Goal: Task Accomplishment & Management: Use online tool/utility

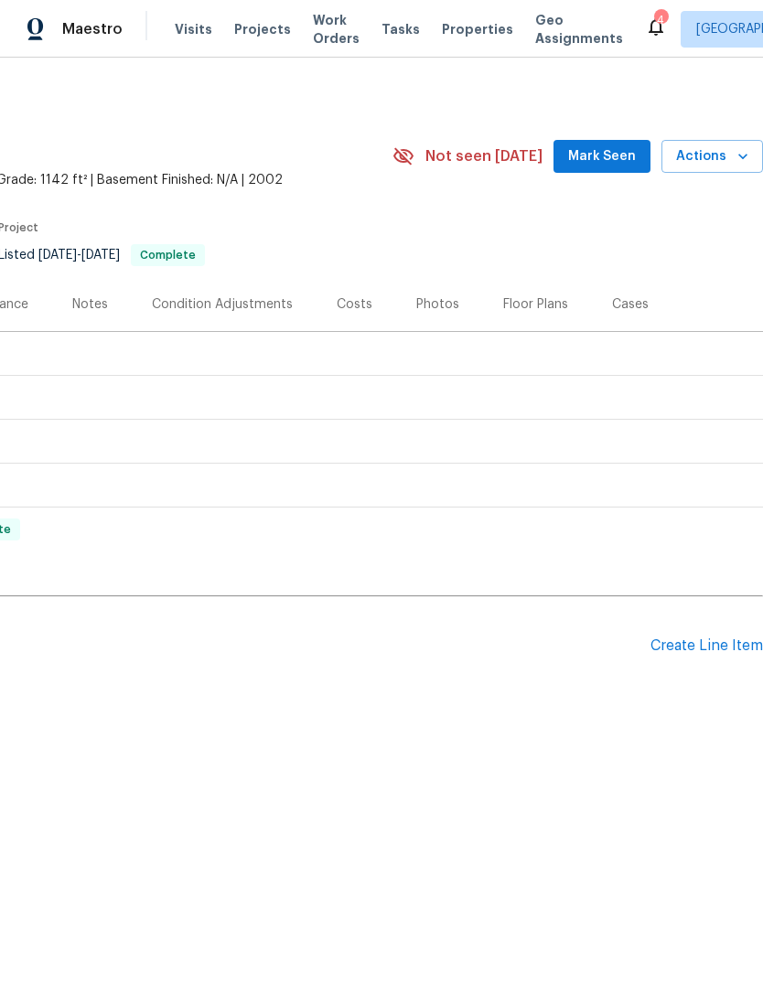
click at [698, 643] on div "Create Line Item" at bounding box center [706, 646] width 113 height 17
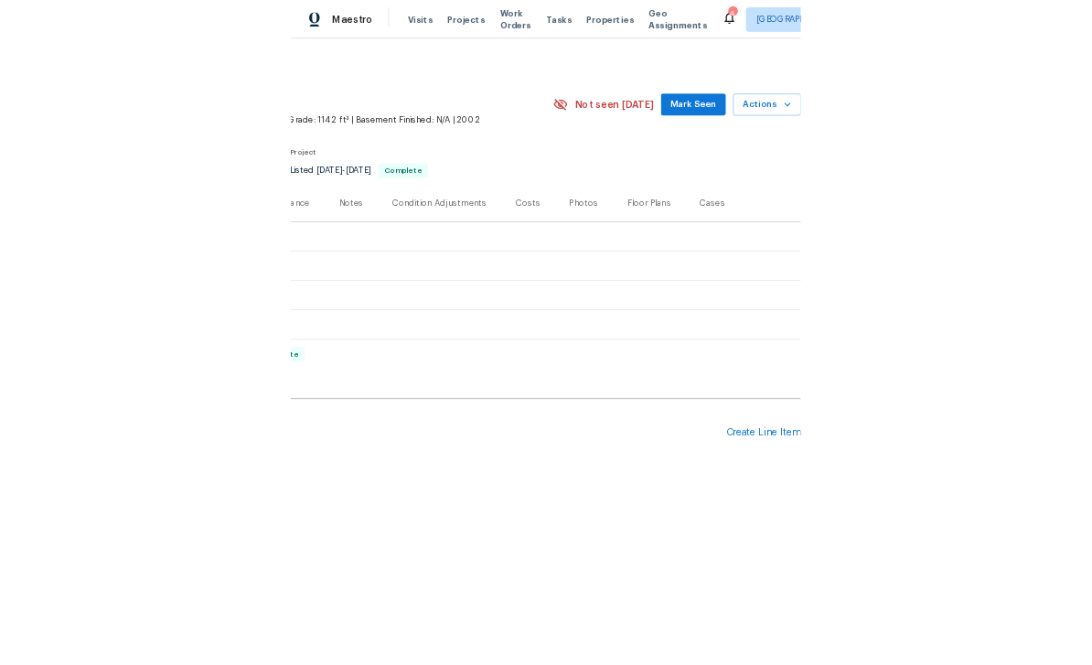
scroll to position [0, 271]
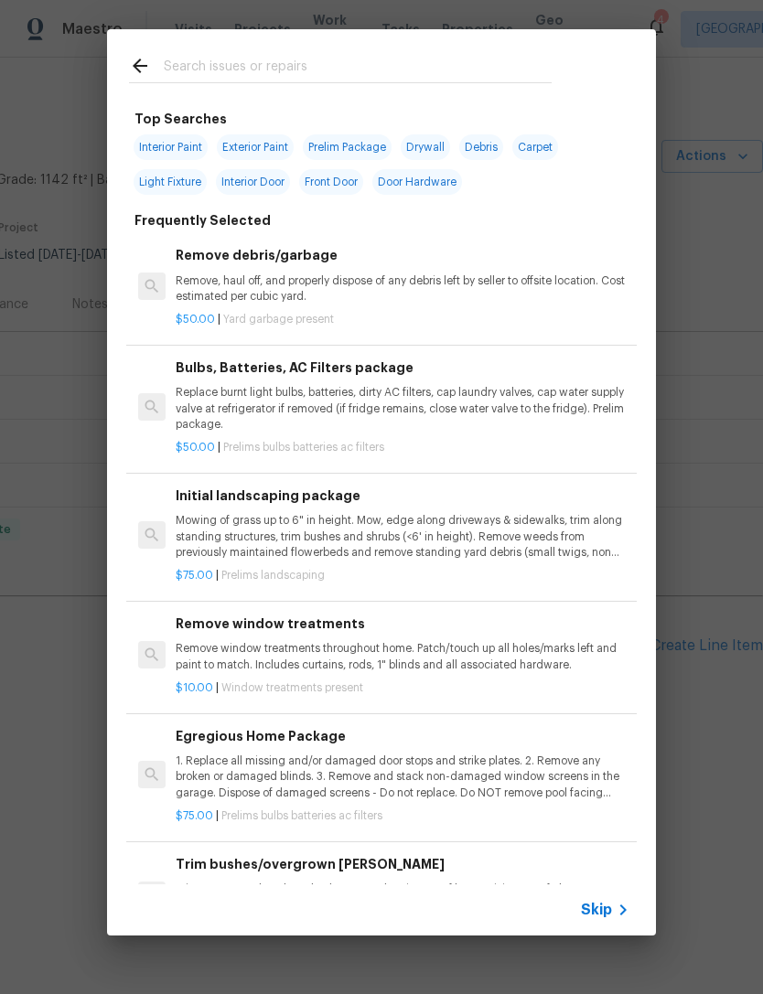
click at [203, 63] on input "text" at bounding box center [358, 68] width 388 height 27
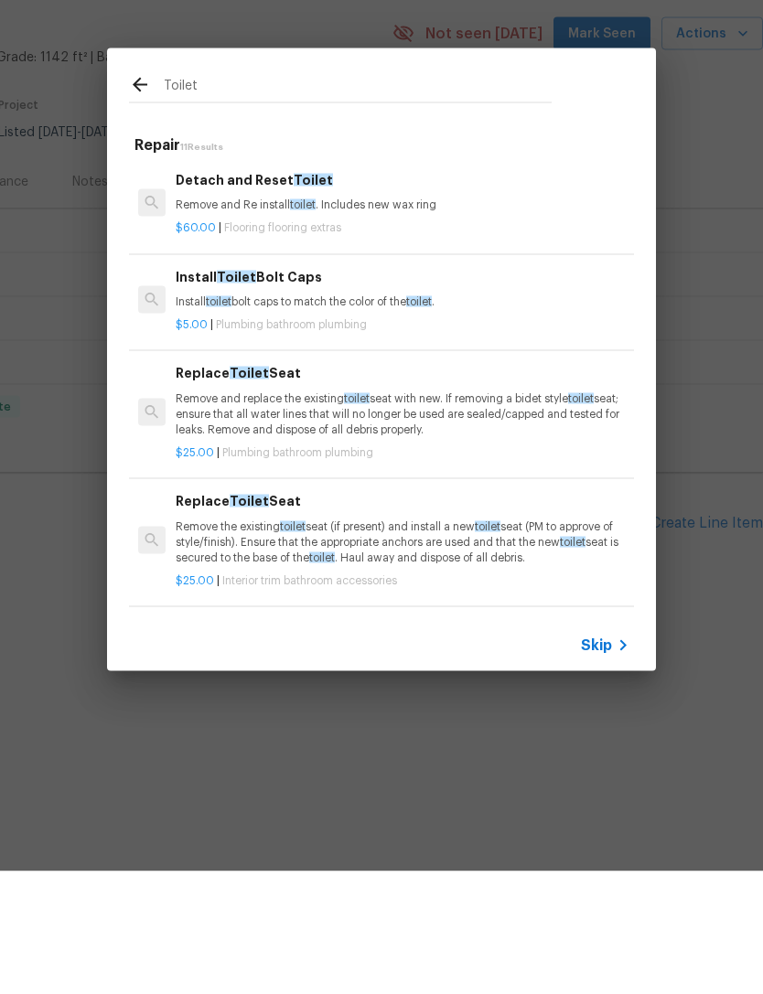
click at [168, 197] on input "Toilet" at bounding box center [358, 210] width 388 height 27
click at [234, 197] on input "Toilet" at bounding box center [358, 210] width 388 height 27
type input "T"
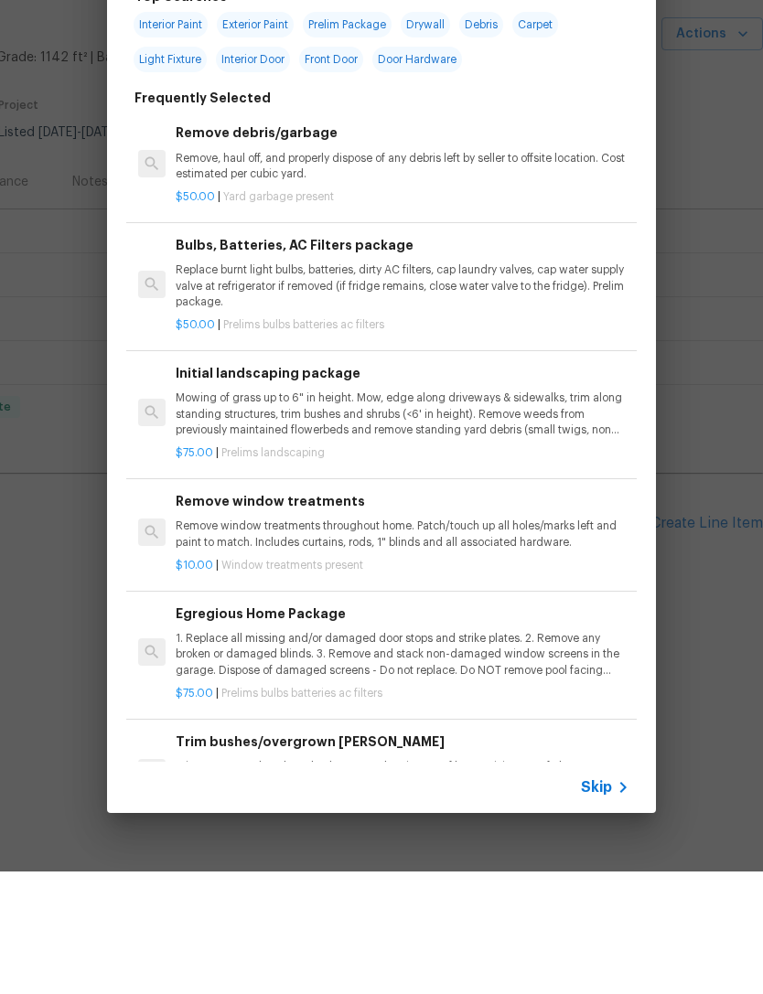
type input "Snake"
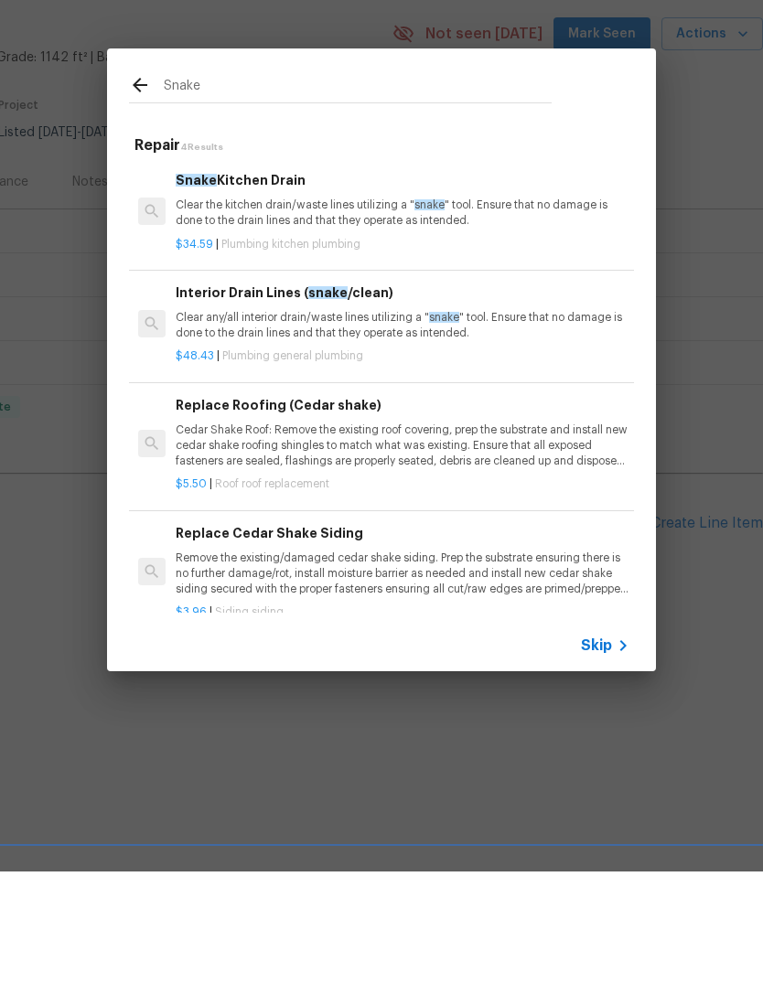
click at [199, 433] on p "Clear any/all interior drain/waste lines utilizing a " snake " tool. Ensure tha…" at bounding box center [403, 448] width 454 height 31
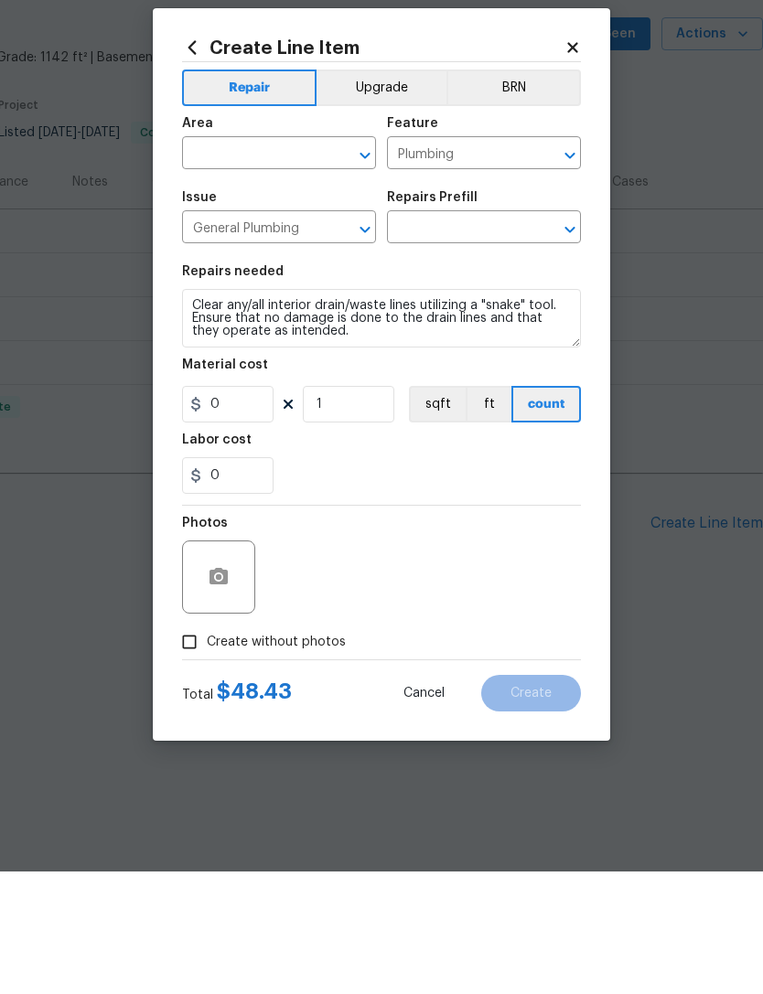
type input "Interior Drain Lines (snake/clean) $48.43"
type input "48.43"
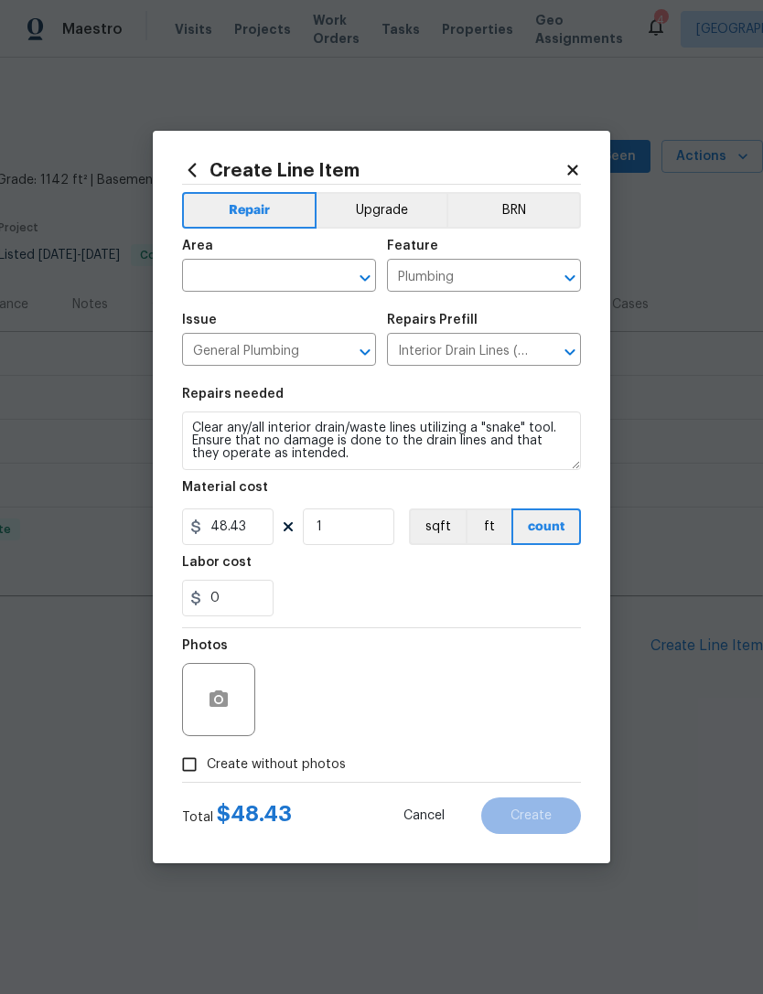
click at [205, 280] on input "text" at bounding box center [253, 277] width 143 height 28
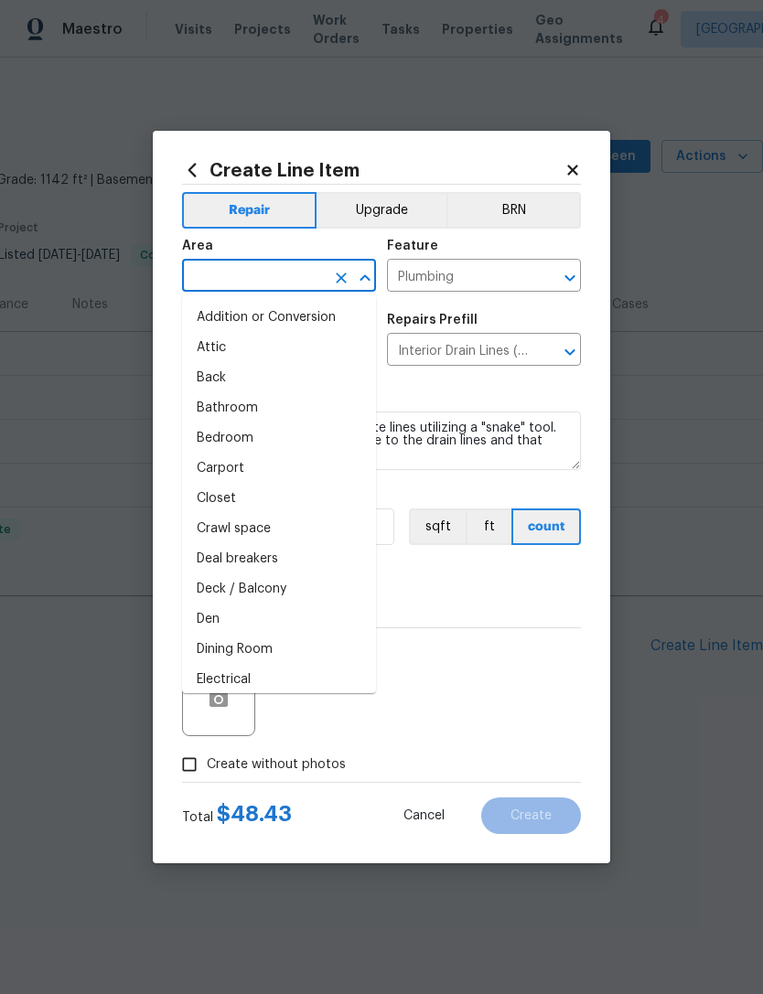
type input "a"
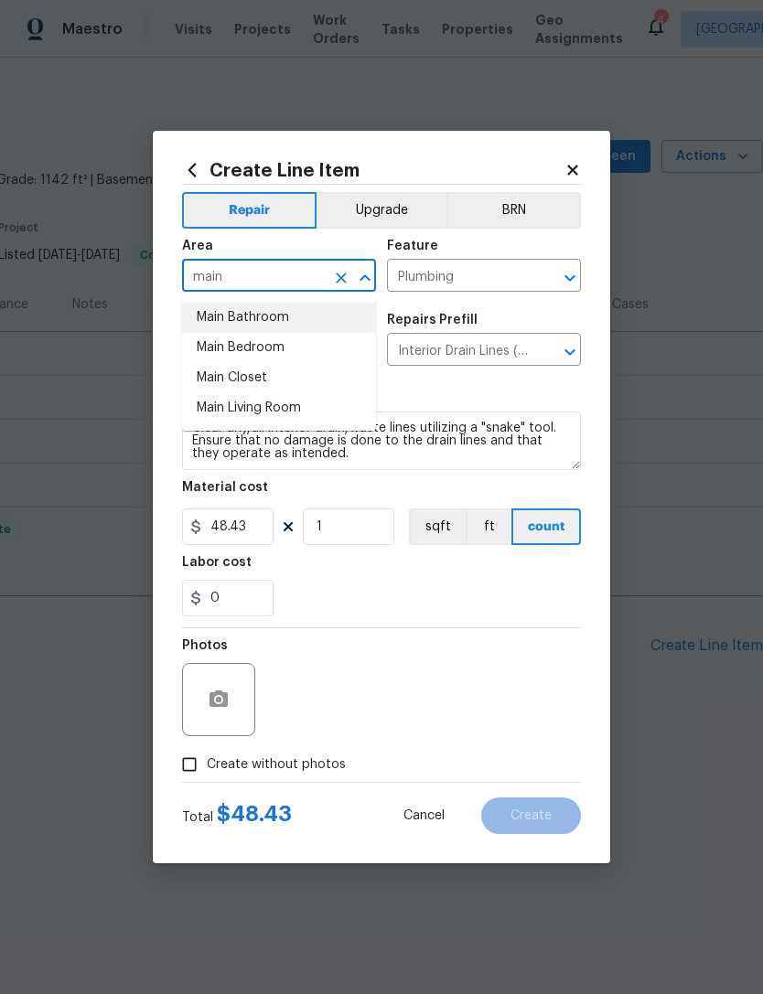
click at [210, 311] on li "Main Bathroom" at bounding box center [279, 318] width 194 height 30
type input "Main Bathroom"
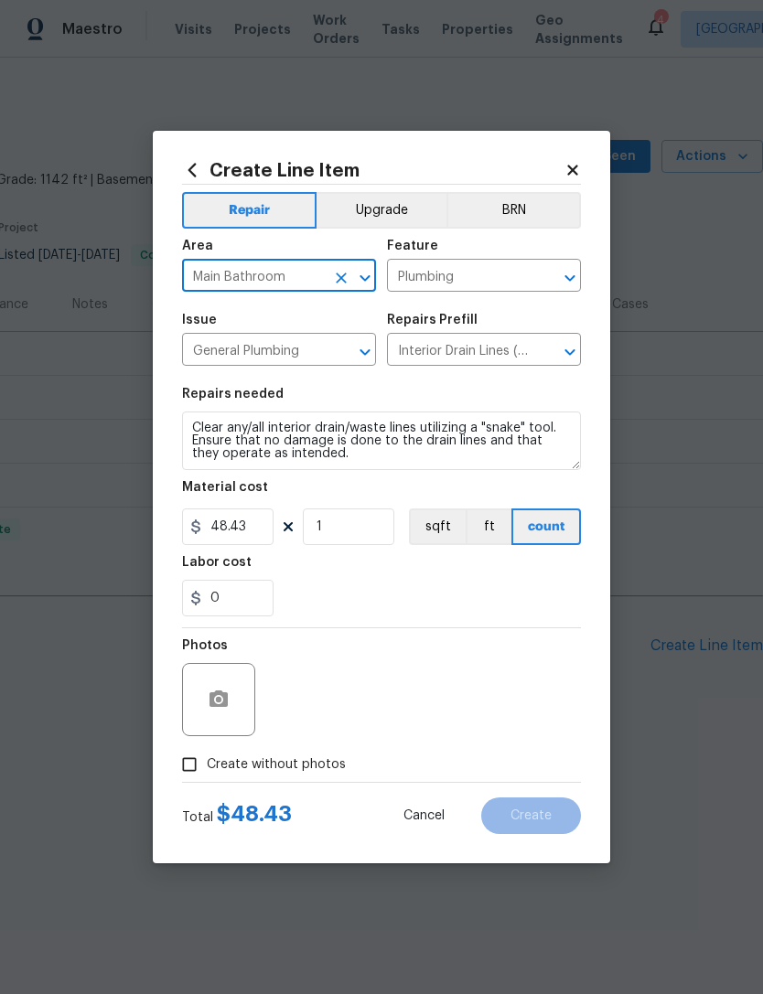
scroll to position [0, 0]
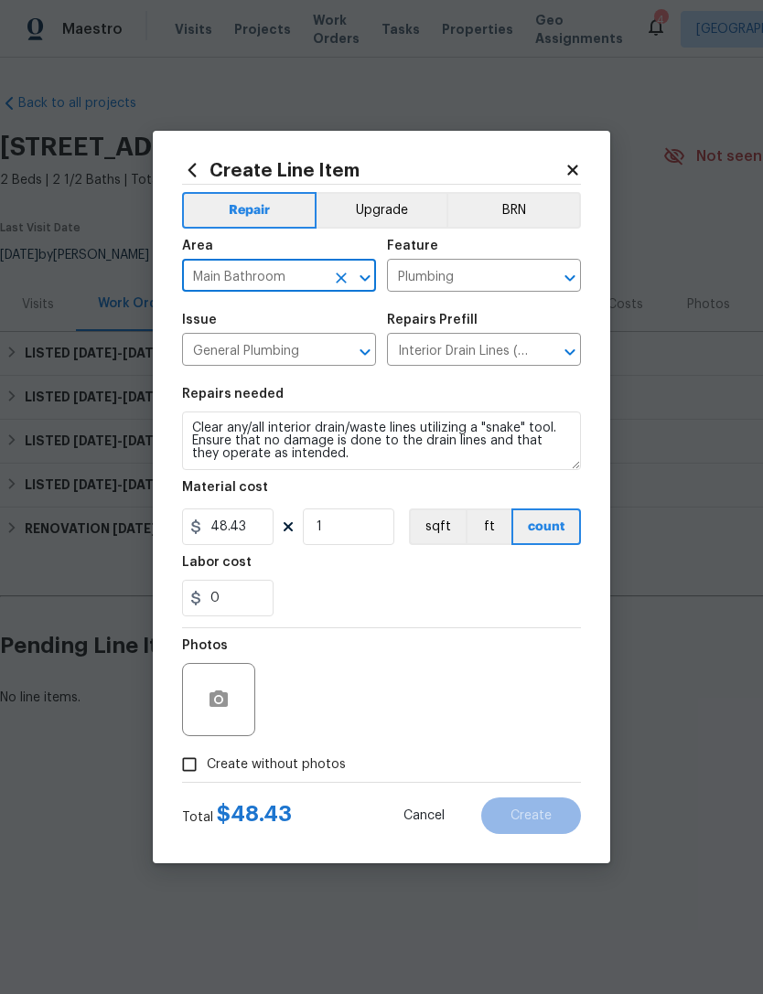
click at [337, 612] on div "0" at bounding box center [381, 598] width 399 height 37
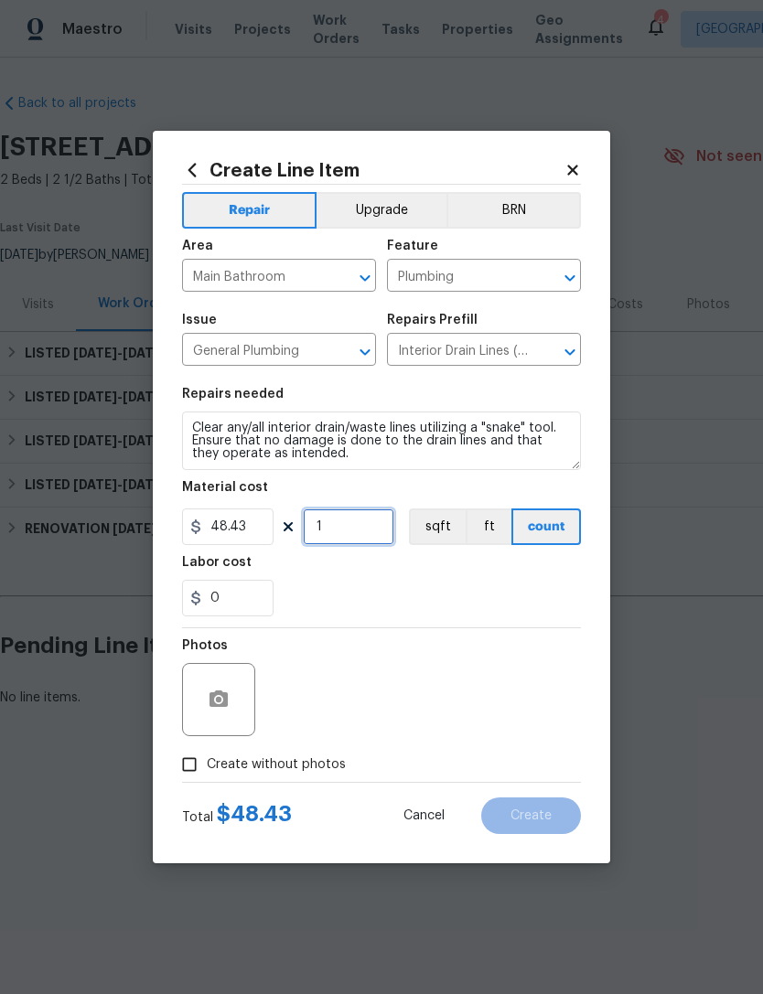
click at [339, 535] on input "1" at bounding box center [348, 527] width 91 height 37
type input "2"
click at [308, 590] on div "0" at bounding box center [381, 598] width 399 height 37
click at [209, 704] on icon "button" at bounding box center [218, 699] width 18 height 16
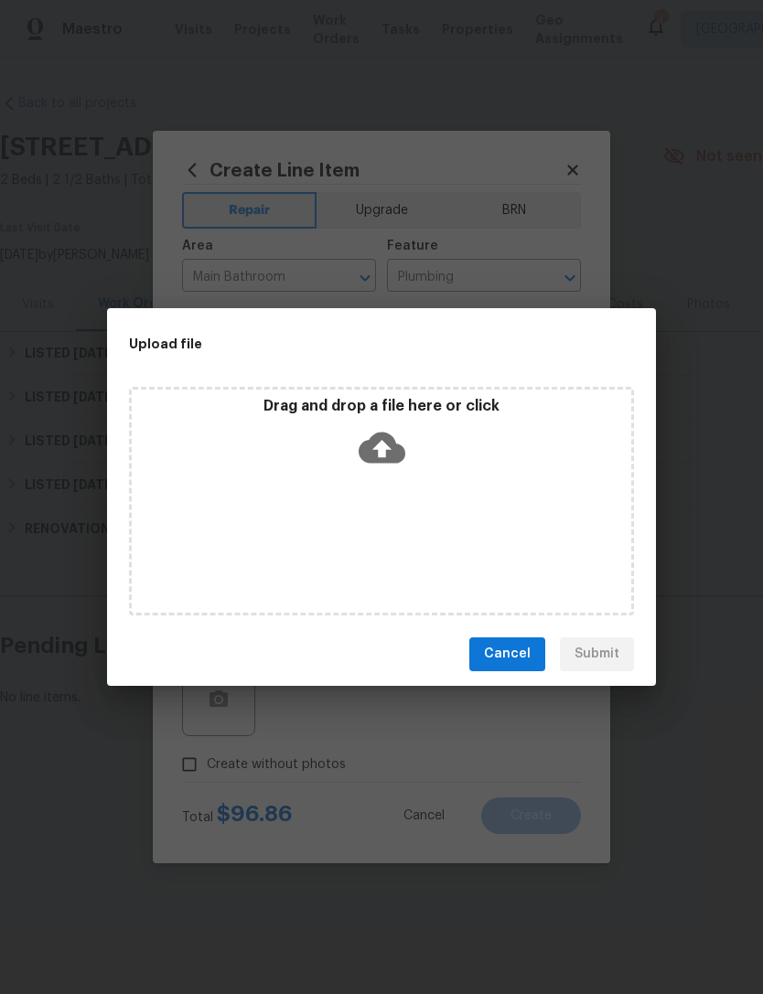
click at [523, 645] on span "Cancel" at bounding box center [507, 654] width 47 height 23
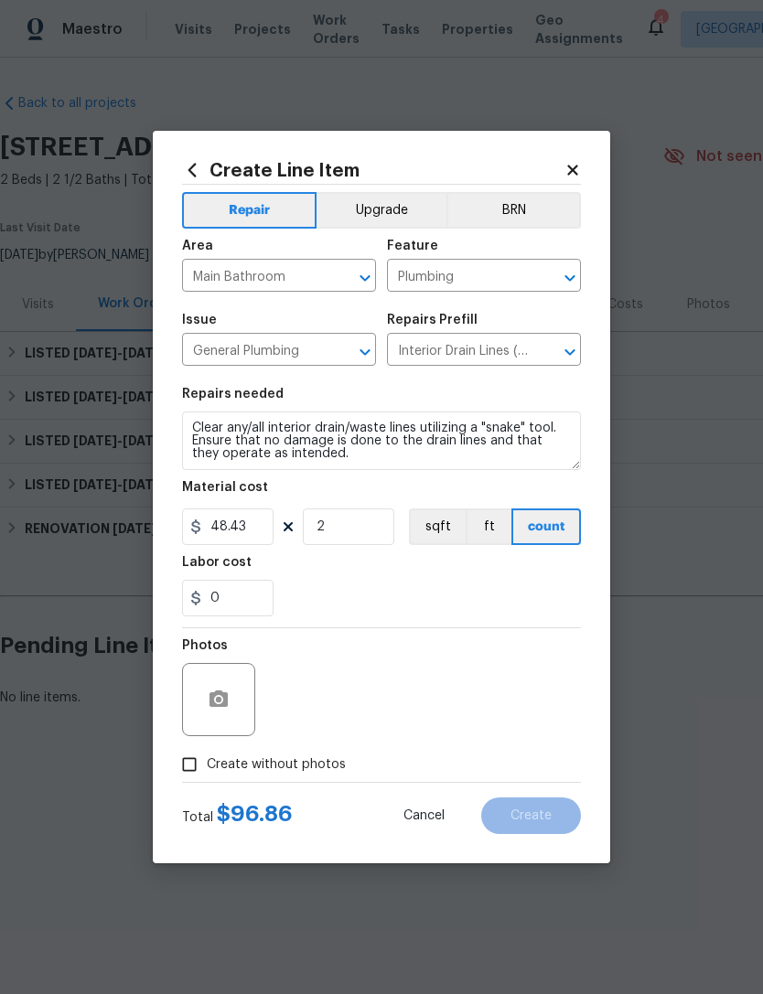
click at [197, 761] on input "Create without photos" at bounding box center [189, 764] width 35 height 35
checkbox input "true"
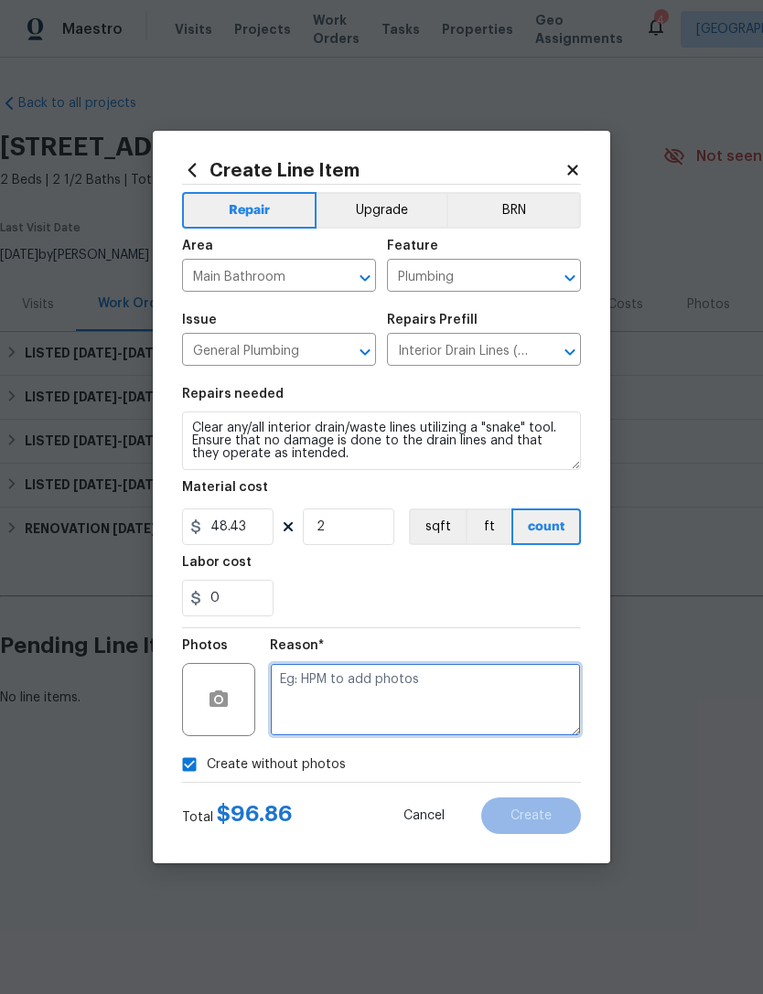
click at [348, 706] on textarea at bounding box center [425, 699] width 311 height 73
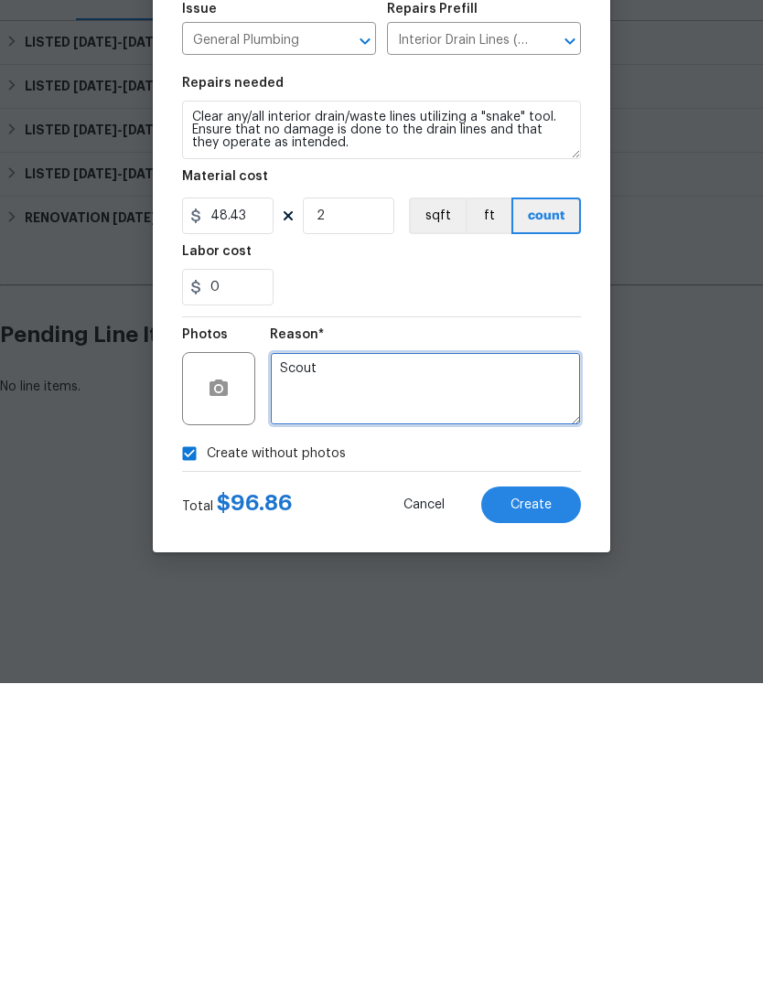
type textarea "Scout"
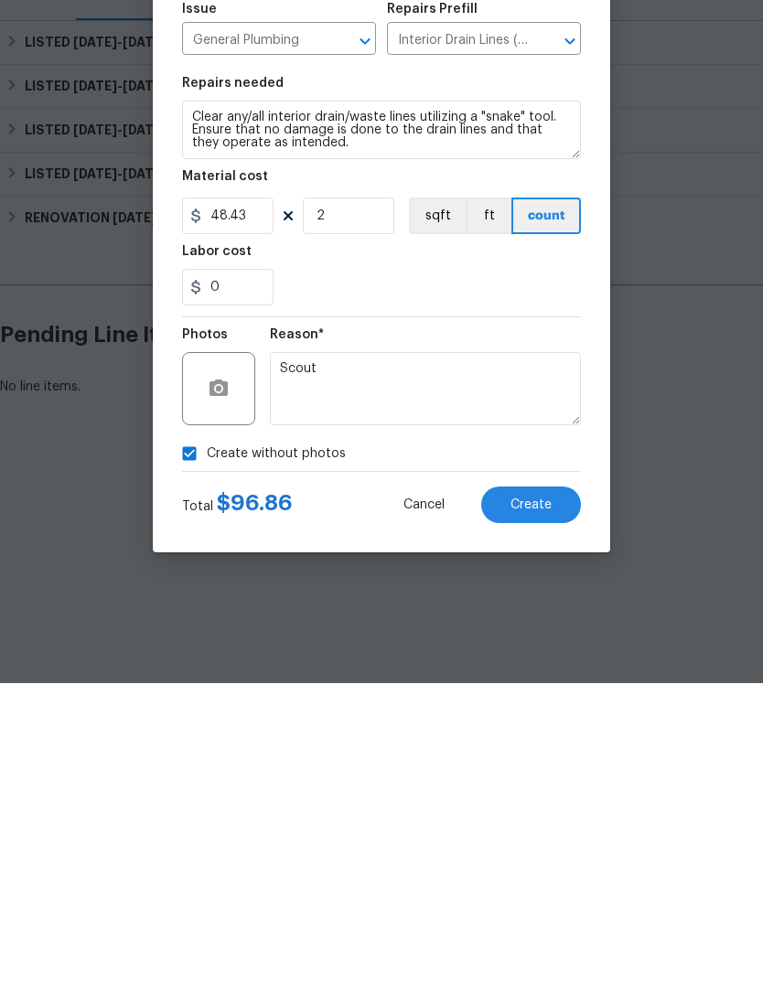
click at [336, 580] on div "0" at bounding box center [381, 598] width 399 height 37
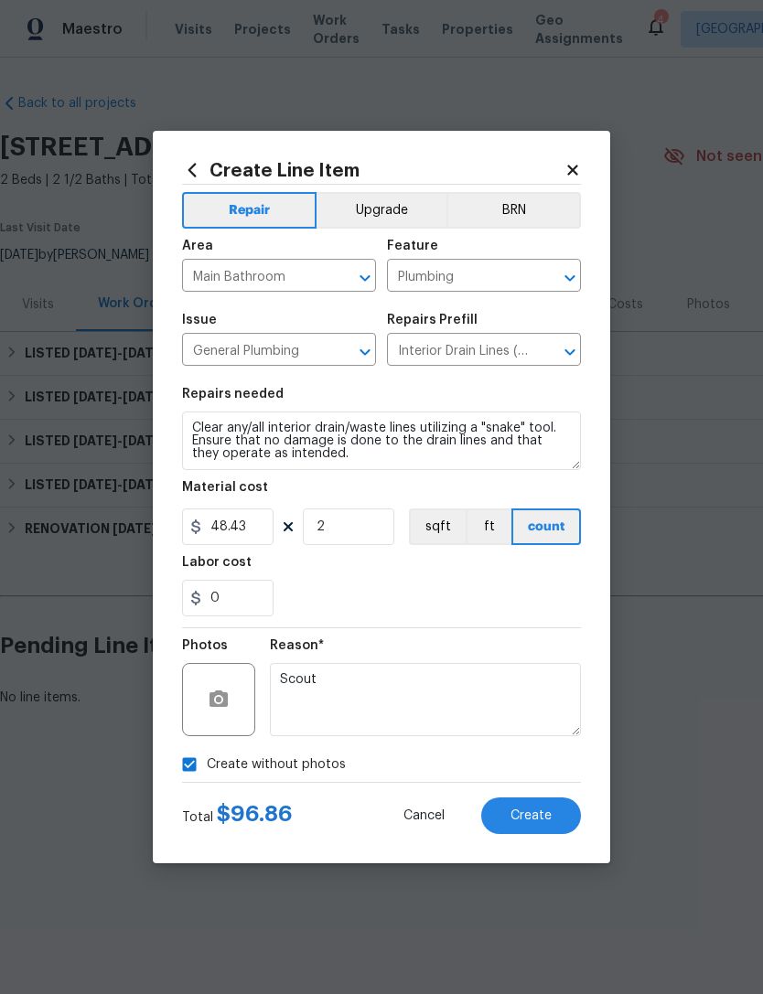
click at [549, 822] on span "Create" at bounding box center [530, 817] width 41 height 14
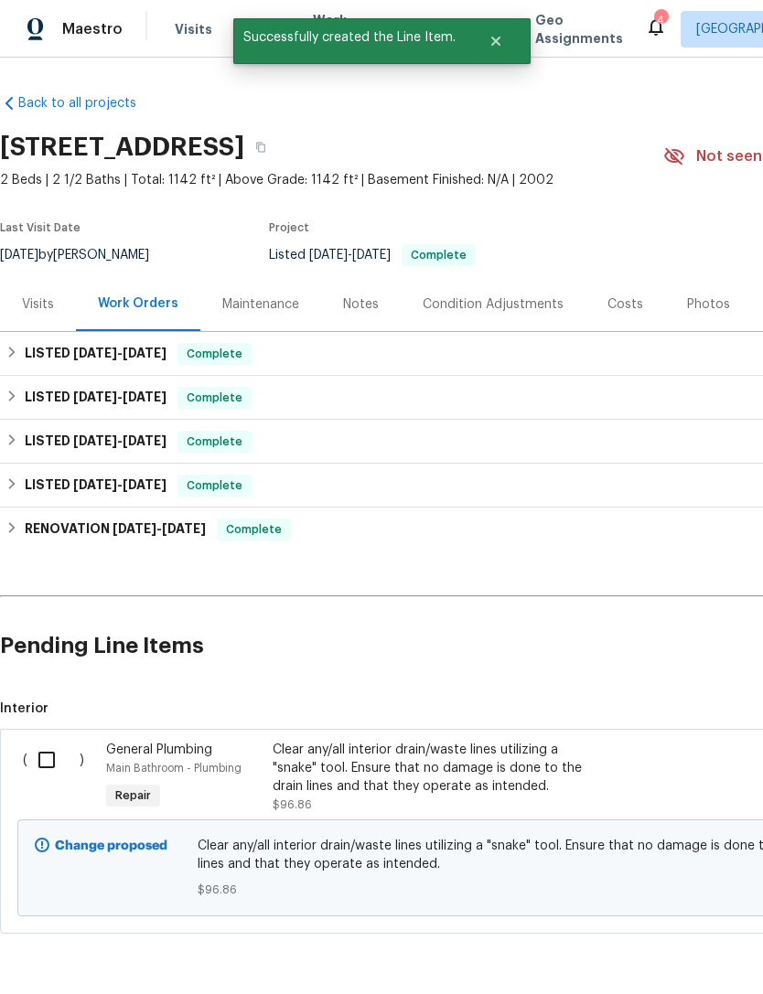
click at [65, 759] on input "checkbox" at bounding box center [53, 760] width 52 height 38
checkbox input "true"
click at [606, 939] on span "Create Work Order" at bounding box center [658, 949] width 122 height 23
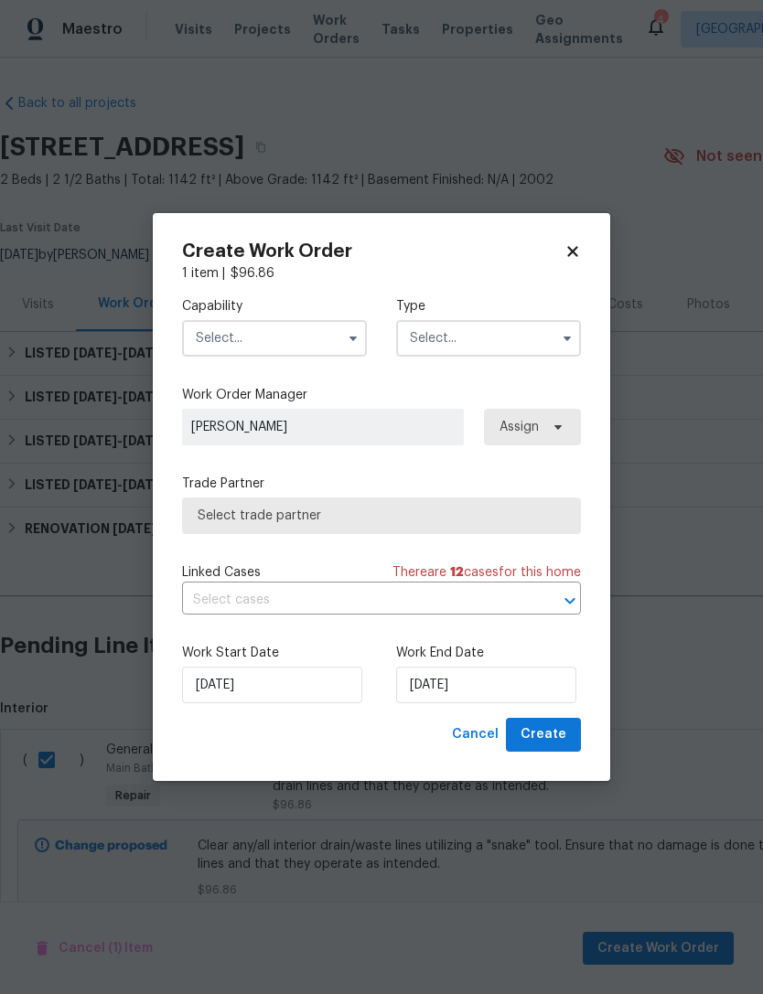
click at [208, 343] on input "text" at bounding box center [274, 338] width 185 height 37
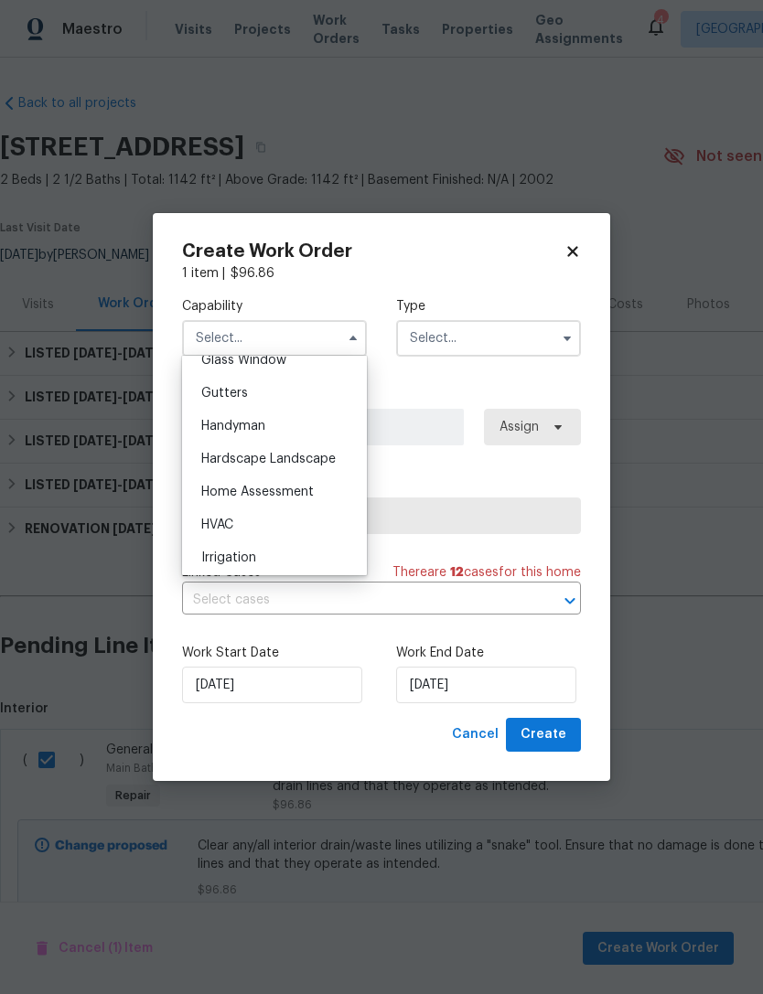
scroll to position [956, 0]
click at [219, 429] on span "Handyman" at bounding box center [233, 427] width 64 height 13
type input "Handyman"
click at [422, 340] on input "text" at bounding box center [488, 338] width 185 height 37
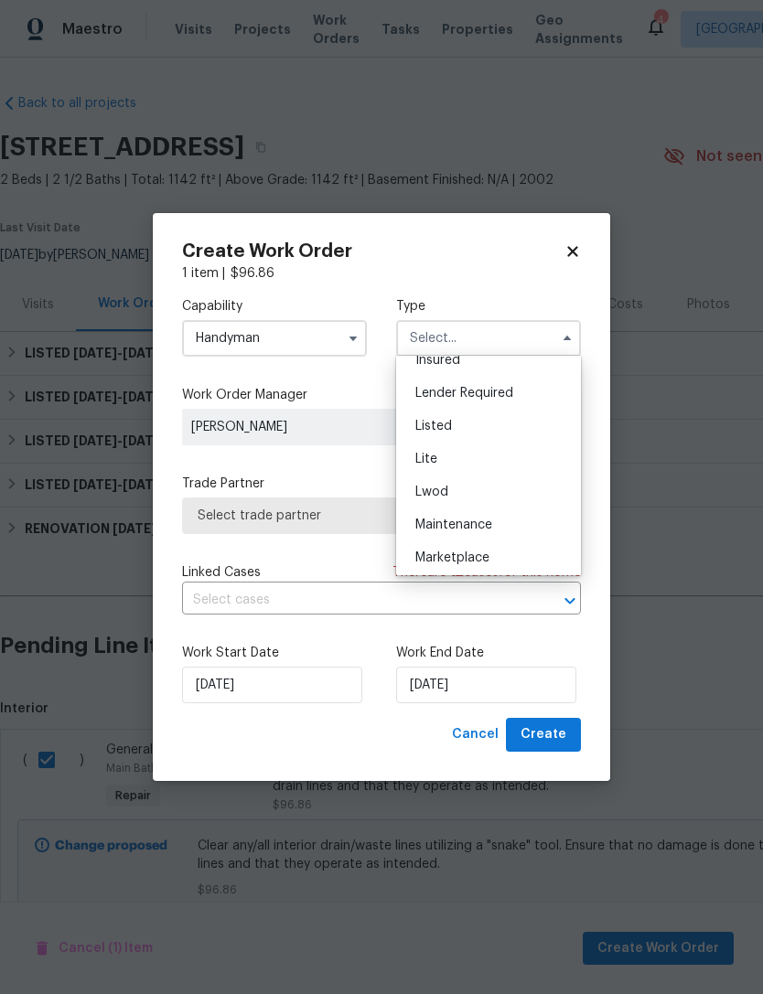
scroll to position [149, 0]
click at [423, 425] on span "Listed" at bounding box center [433, 425] width 37 height 13
type input "Listed"
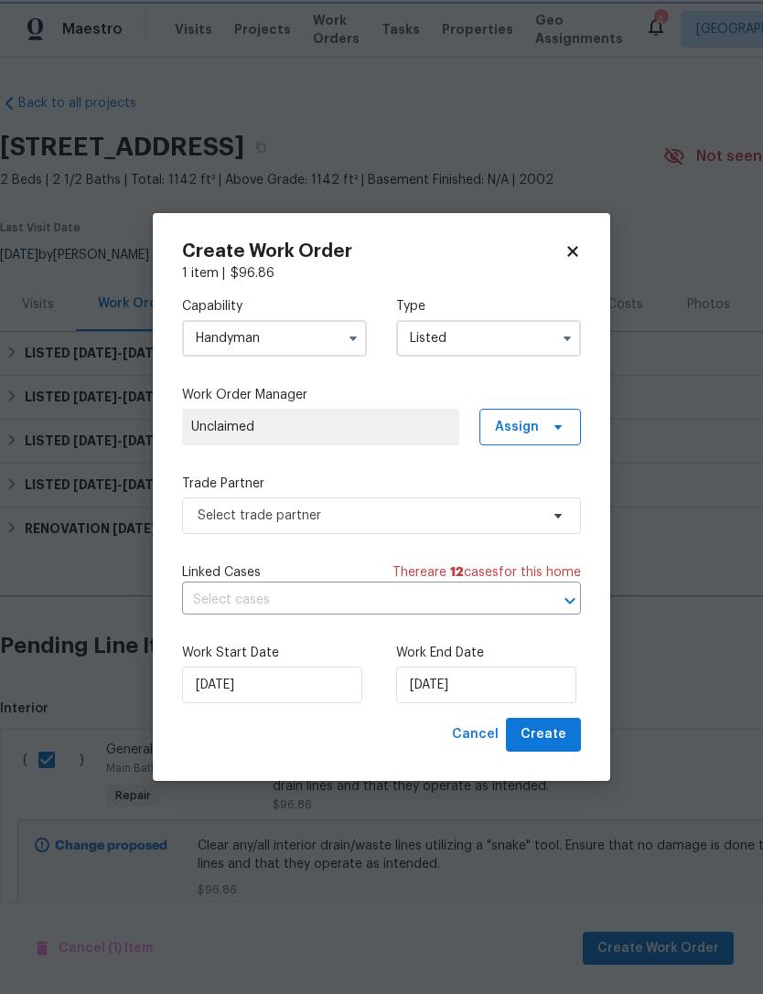
scroll to position [0, 0]
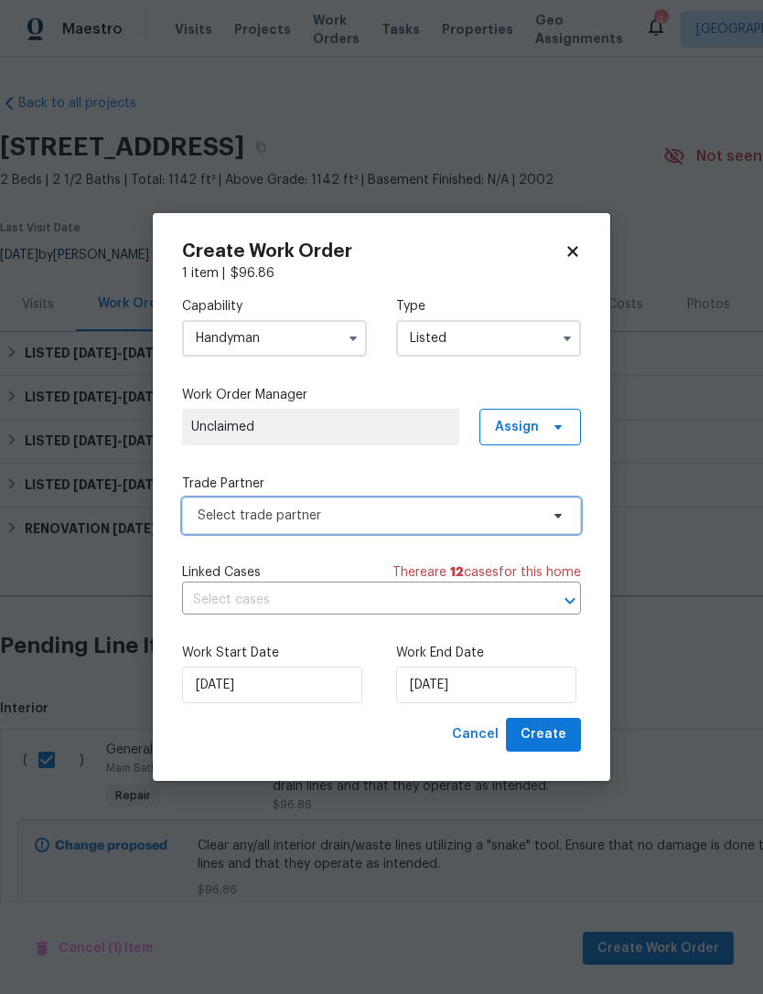
click at [216, 513] on span "Select trade partner" at bounding box center [368, 516] width 341 height 18
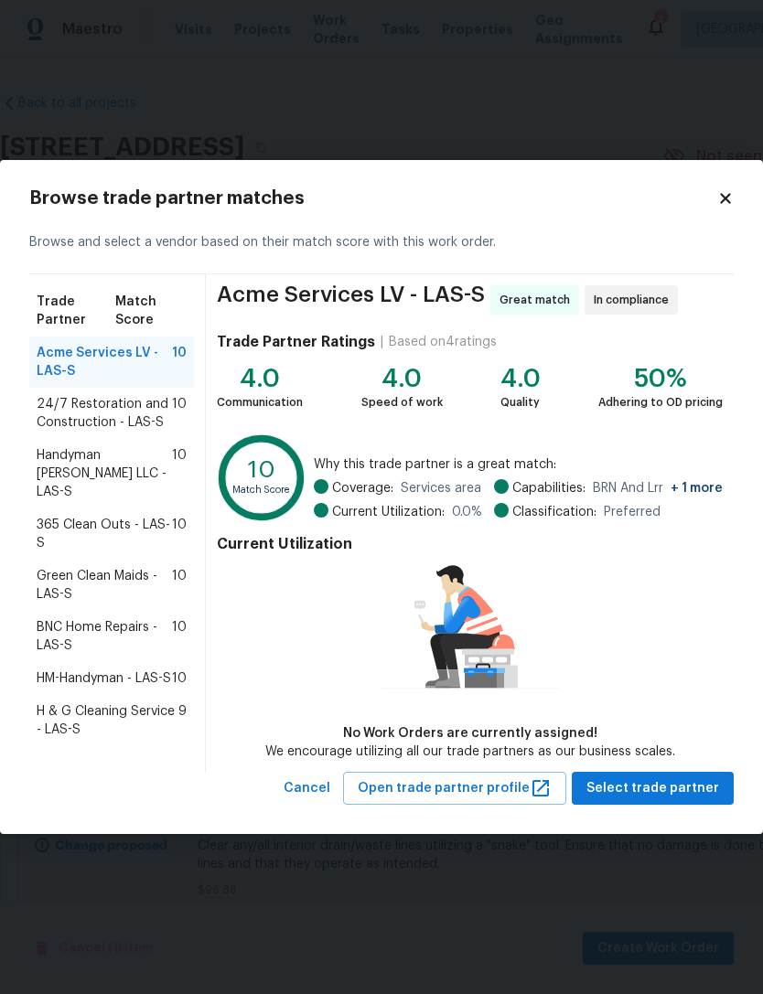
click at [60, 708] on span "H & G Cleaning Service - LAS-S" at bounding box center [108, 721] width 142 height 37
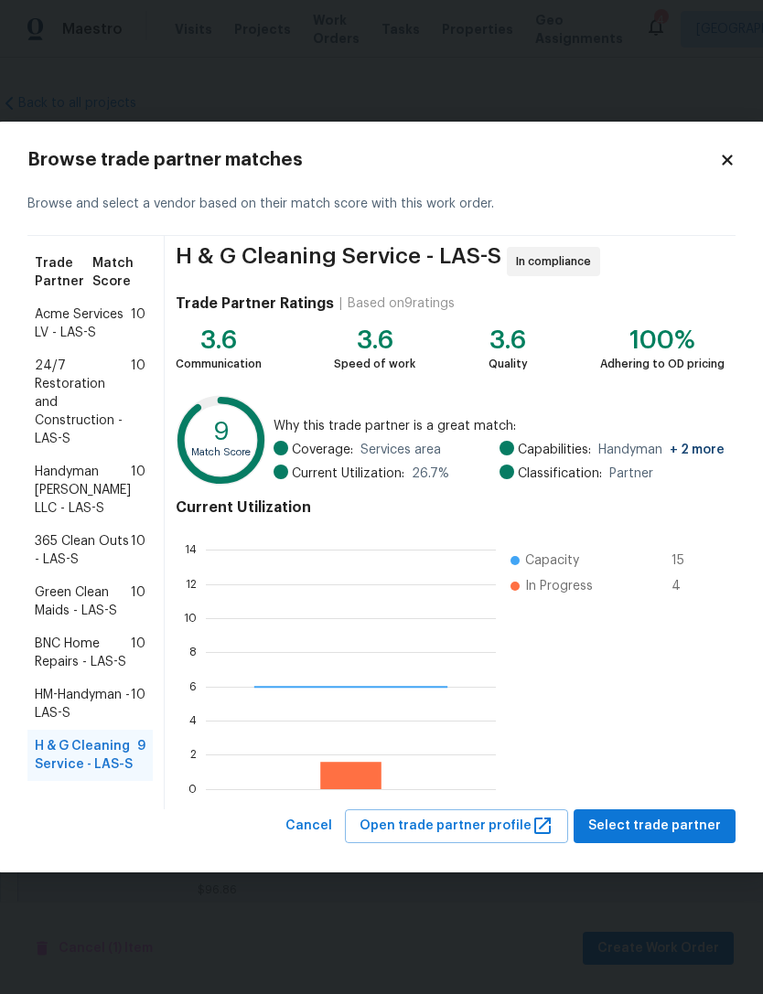
scroll to position [256, 290]
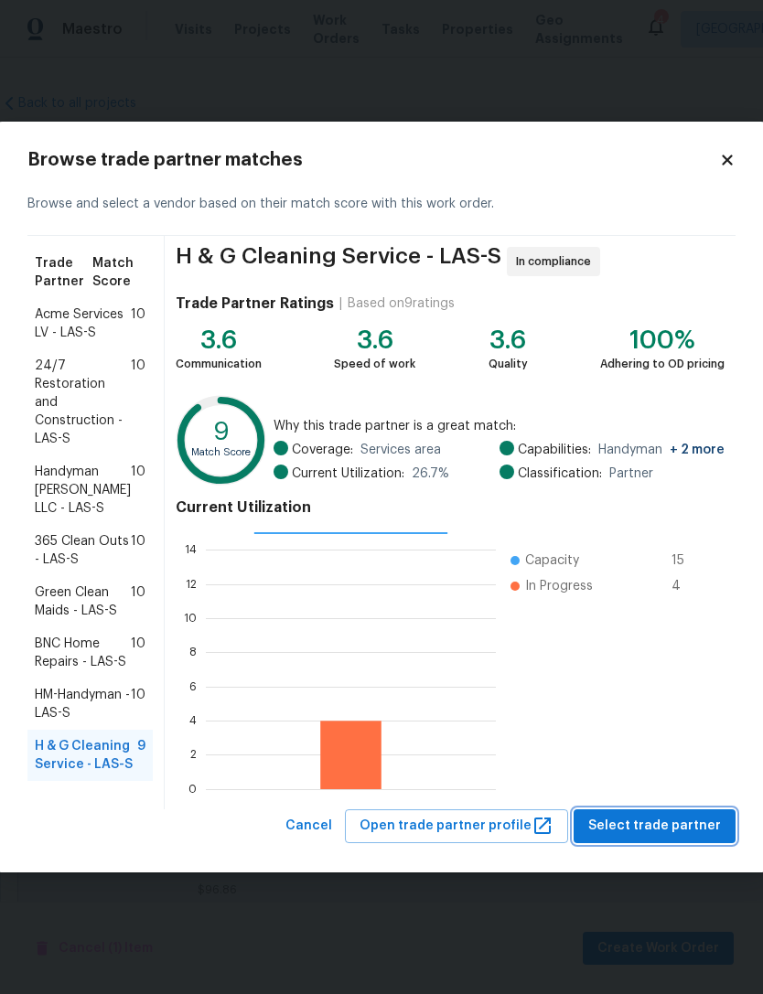
click at [622, 830] on span "Select trade partner" at bounding box center [654, 826] width 133 height 23
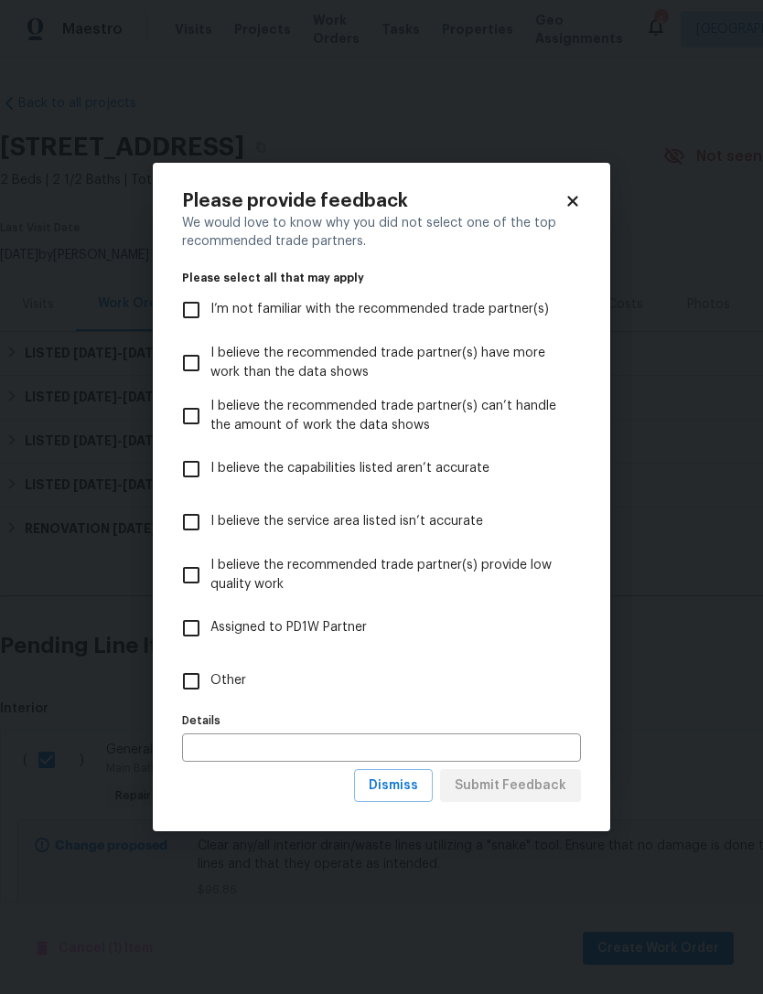
click at [196, 694] on input "Other" at bounding box center [191, 681] width 38 height 38
checkbox input "true"
click at [498, 802] on button "Submit Feedback" at bounding box center [510, 786] width 141 height 34
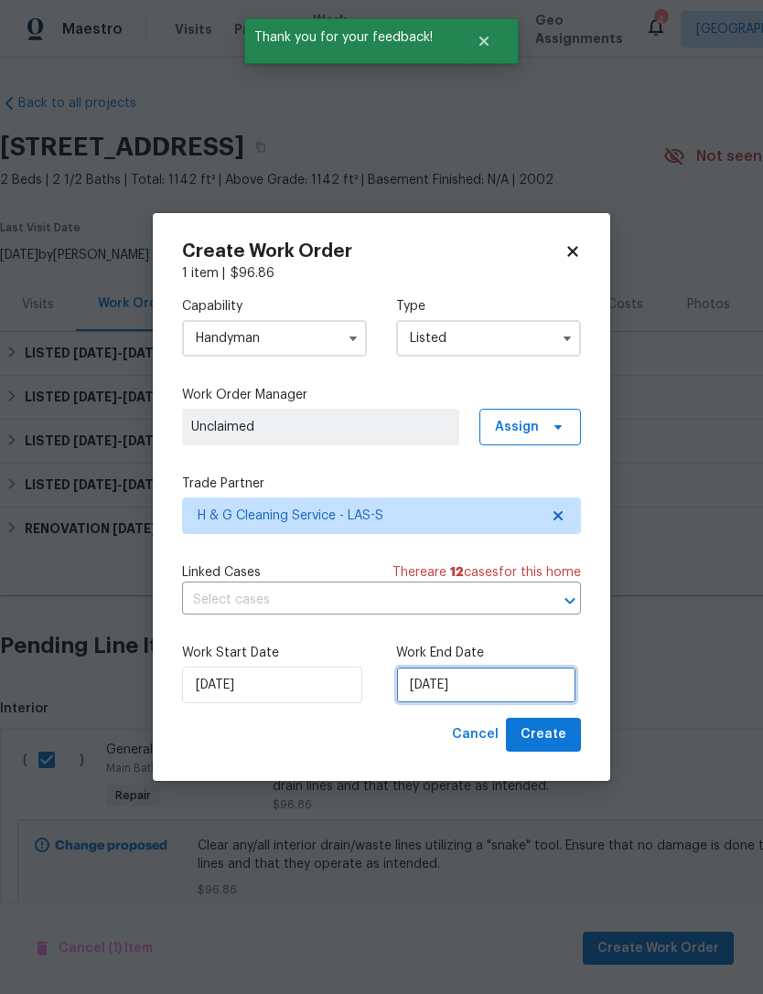
click at [455, 681] on input "[DATE]" at bounding box center [486, 685] width 180 height 37
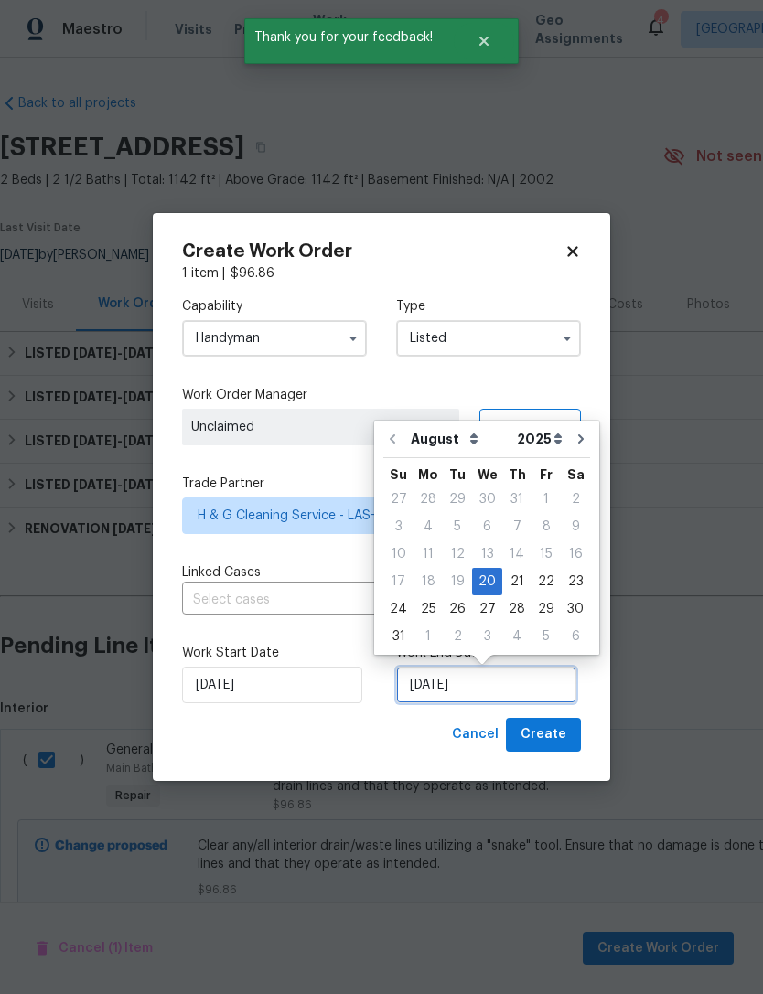
scroll to position [34, 0]
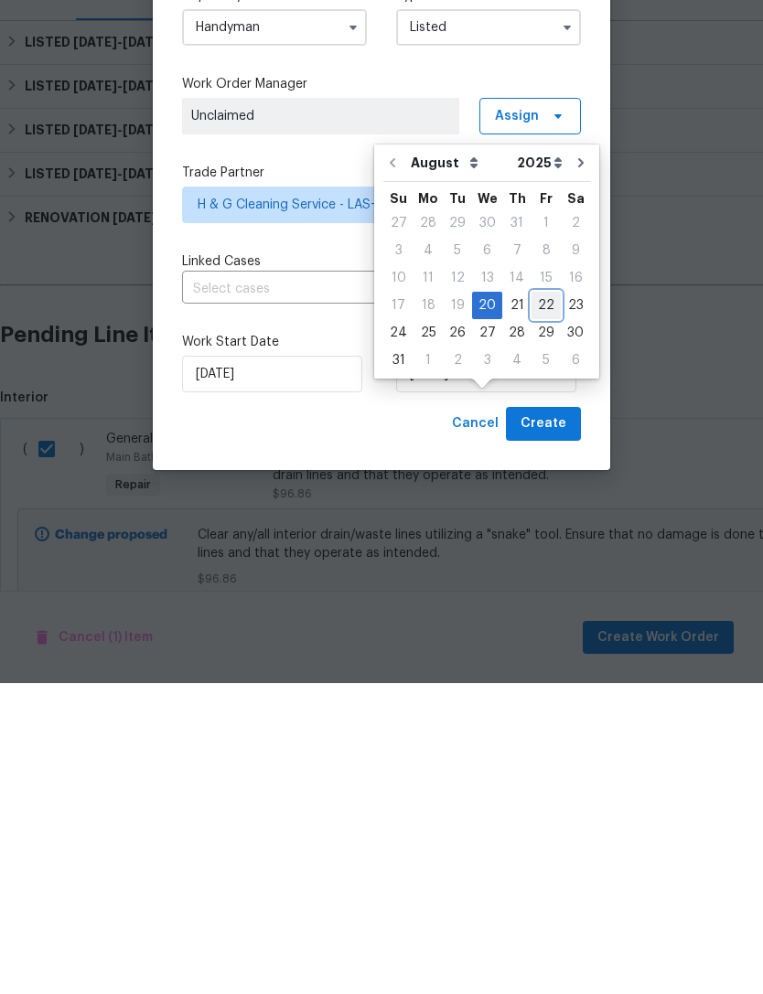
click at [542, 604] on div "22" at bounding box center [545, 617] width 29 height 26
type input "[DATE]"
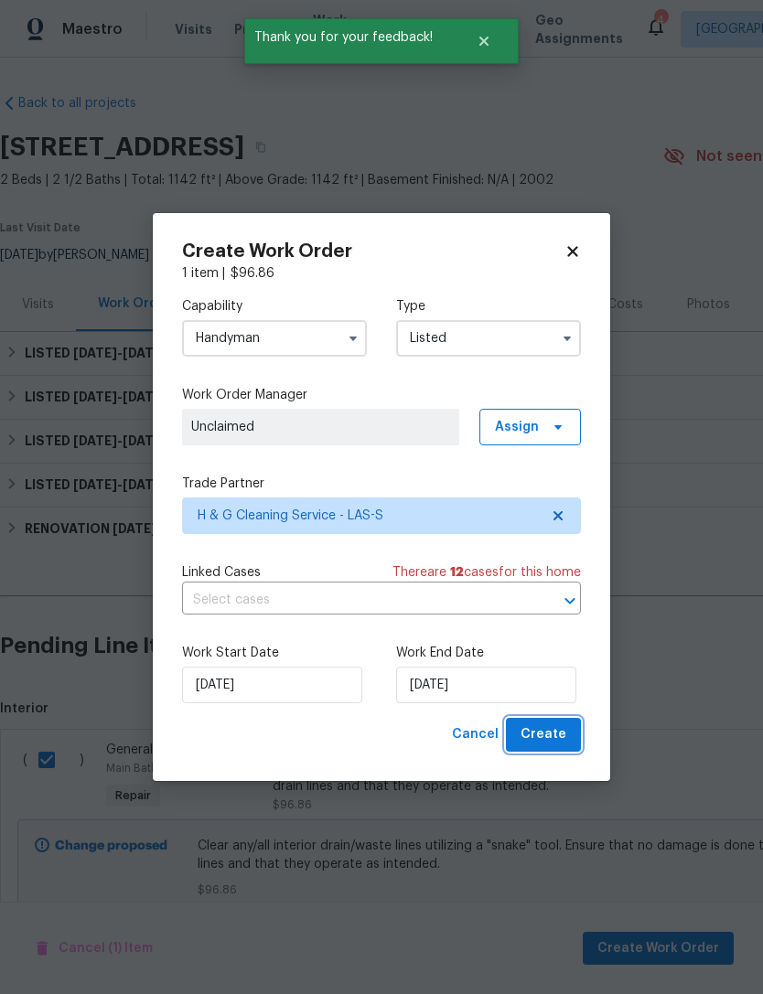
click at [551, 737] on span "Create" at bounding box center [543, 735] width 46 height 23
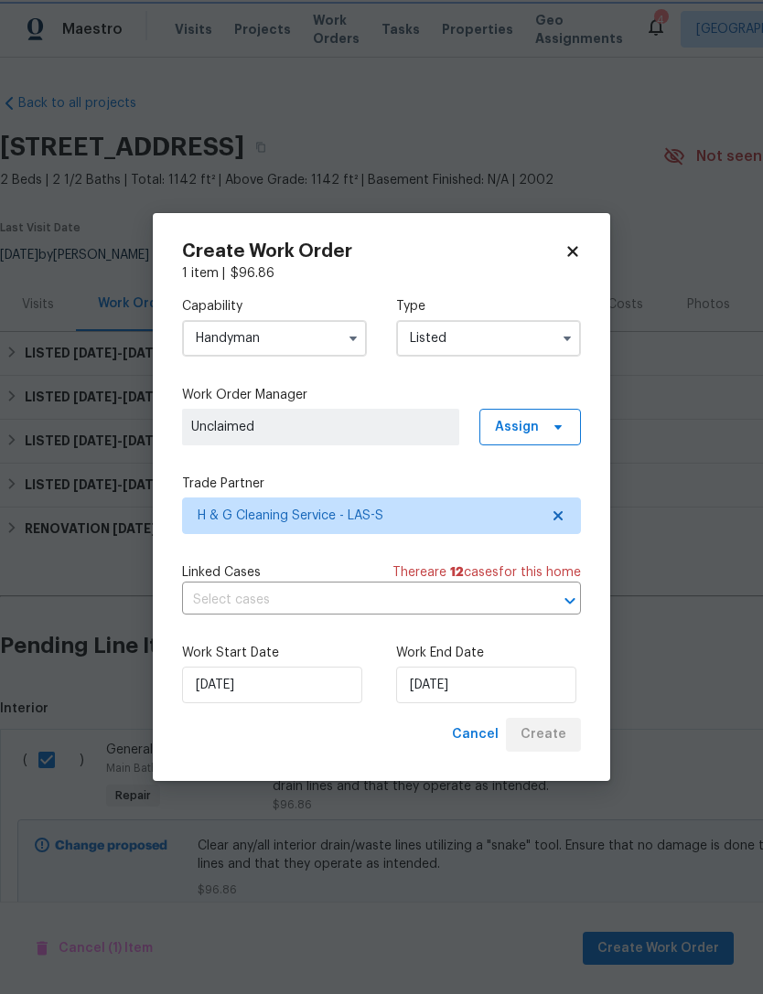
checkbox input "false"
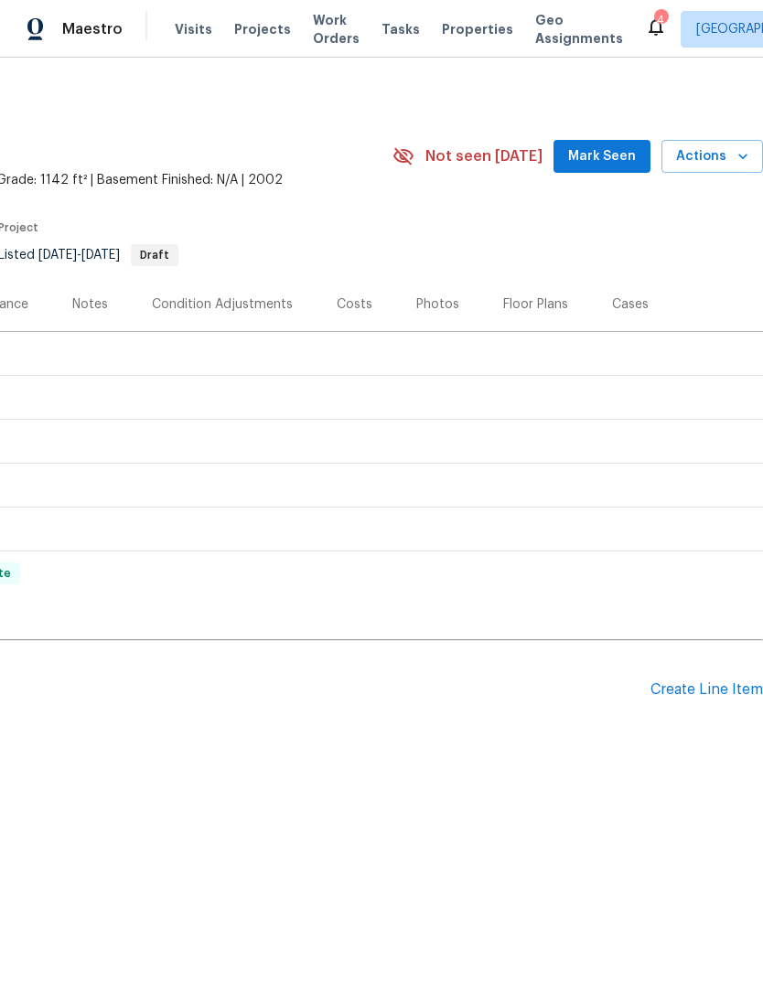
scroll to position [0, 271]
